Goal: Information Seeking & Learning: Learn about a topic

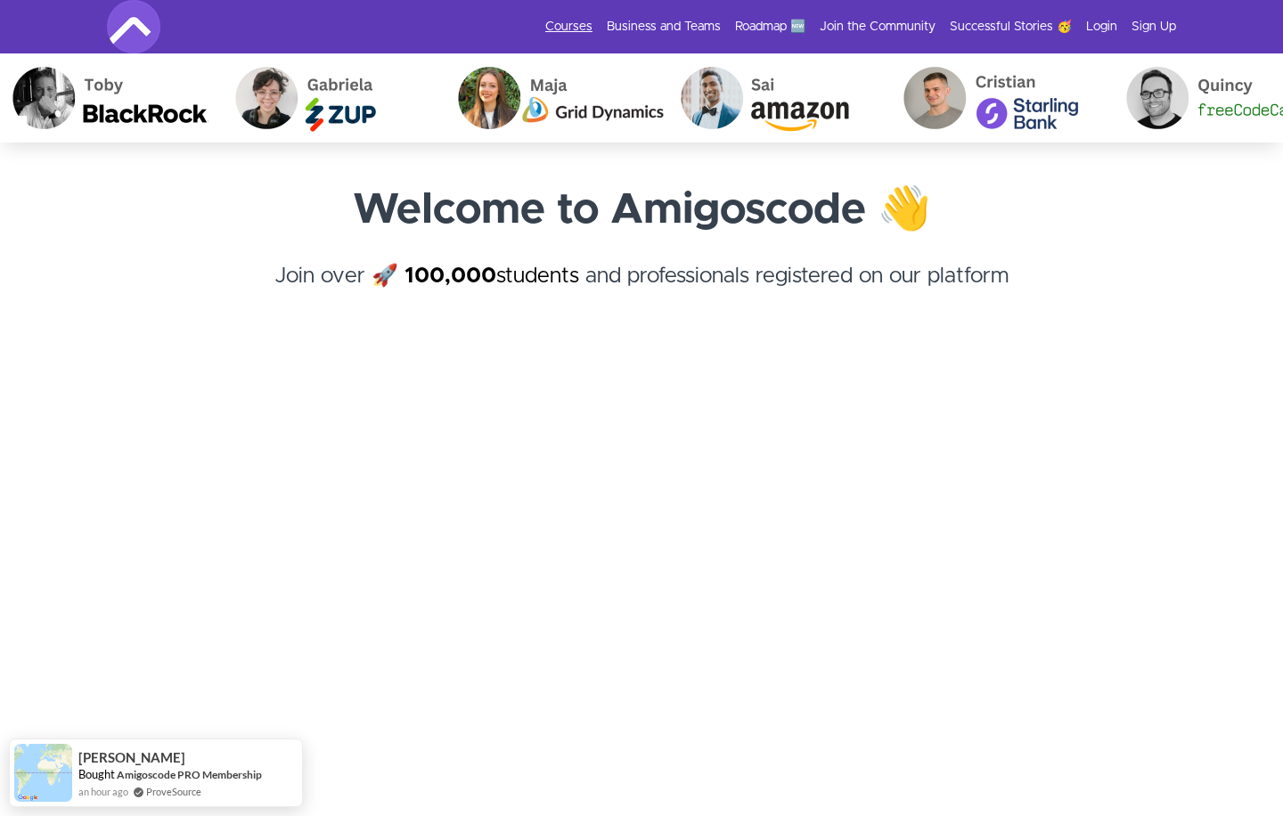
click at [593, 27] on link "Courses" at bounding box center [568, 27] width 47 height 18
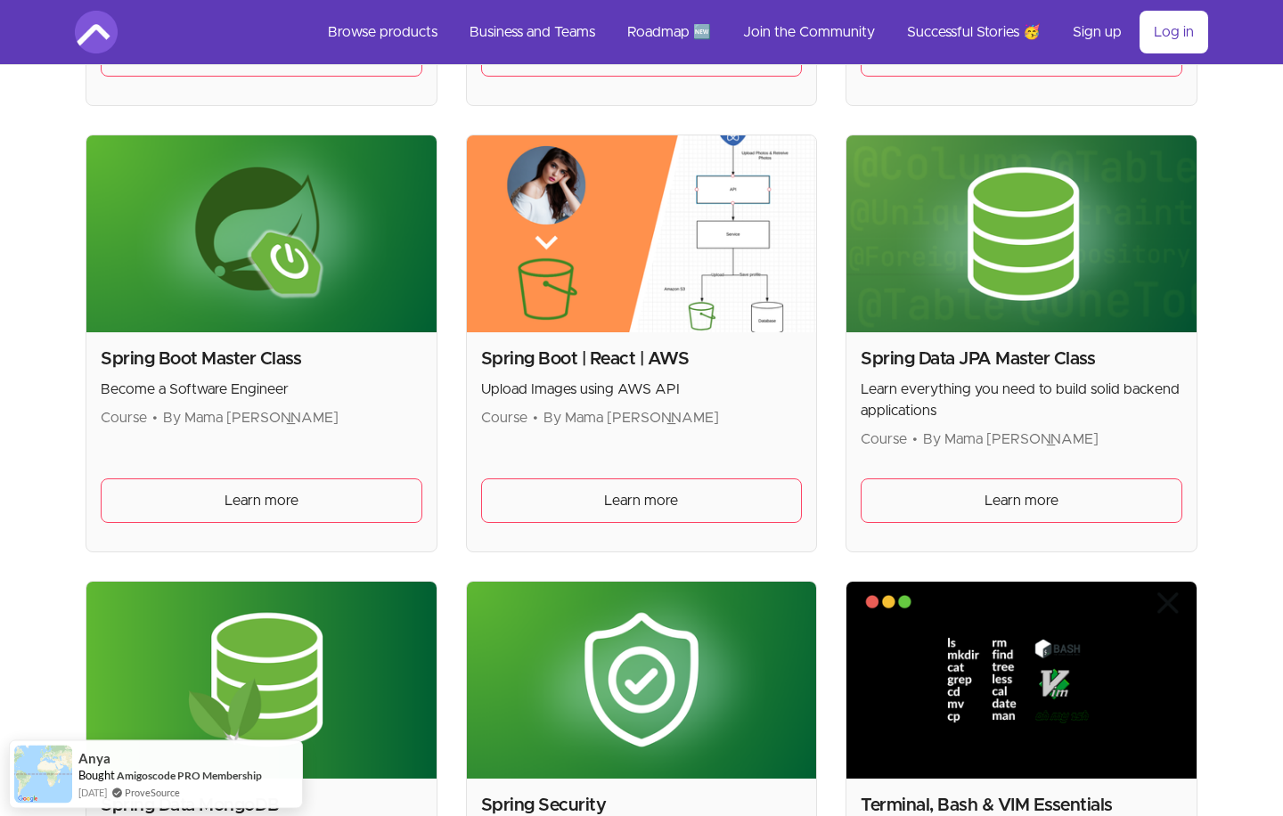
scroll to position [4321, 0]
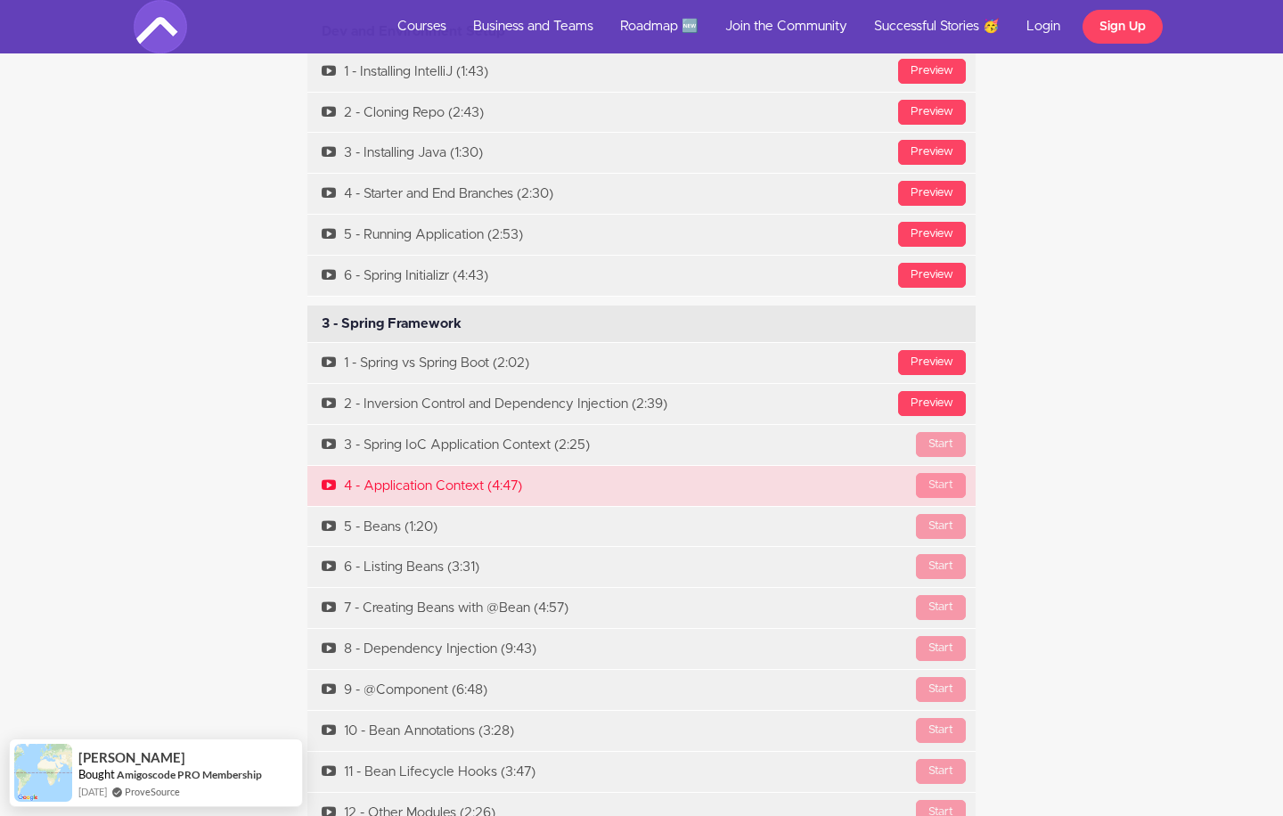
scroll to position [5797, 0]
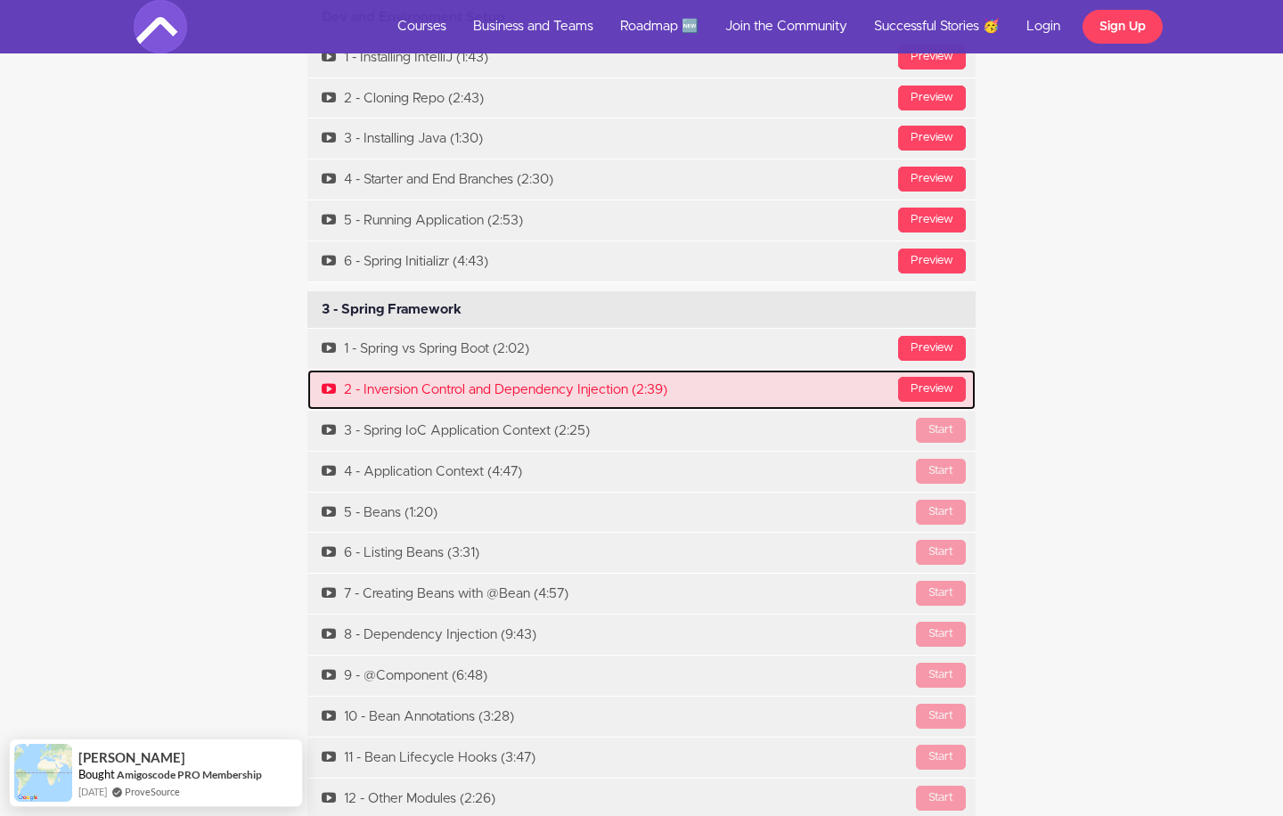
click at [691, 370] on link "Preview 2 - Inversion Control and Dependency Injection (2:39)" at bounding box center [641, 390] width 668 height 40
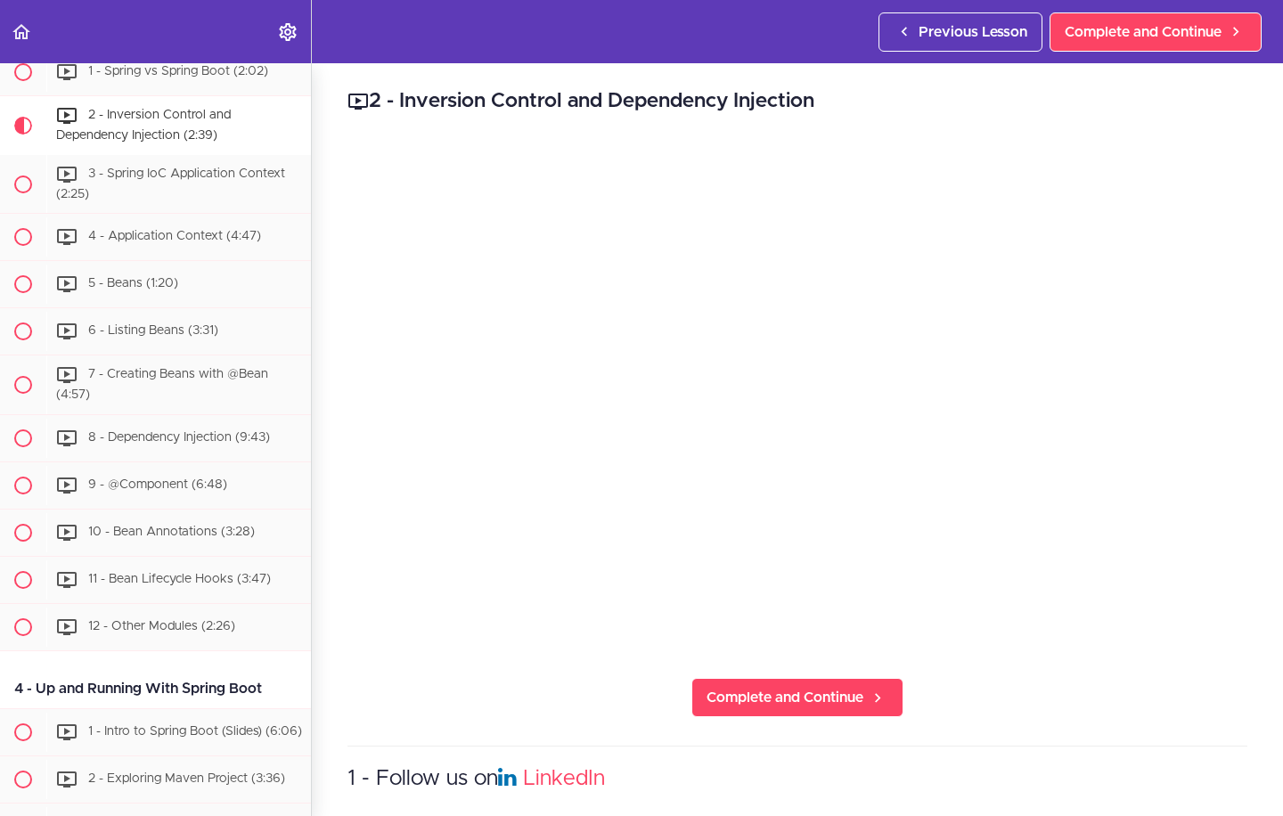
scroll to position [679, 0]
